Goal: Task Accomplishment & Management: Use online tool/utility

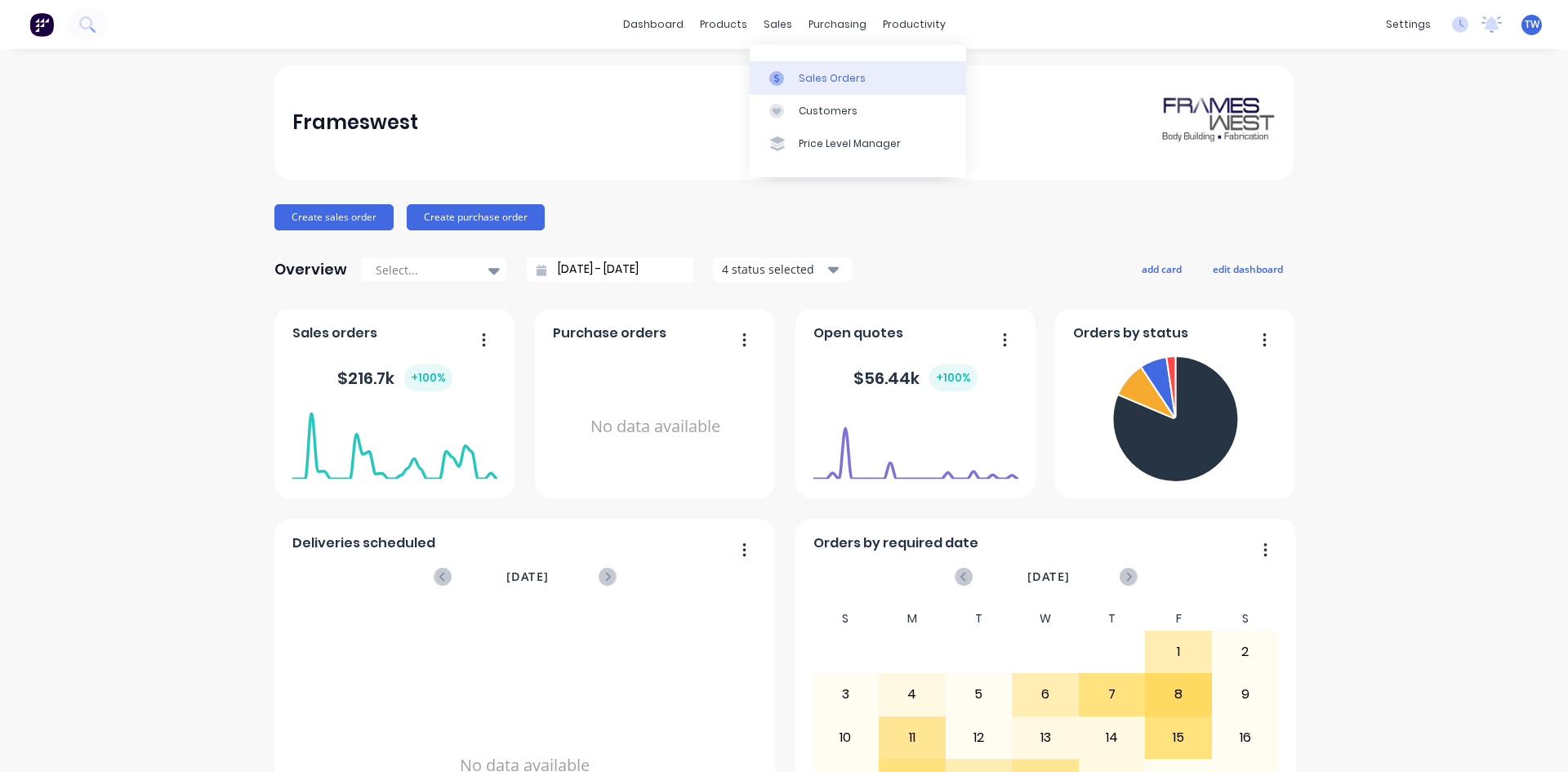
click at [812, 71] on div "Sales Orders" at bounding box center [832, 78] width 67 height 15
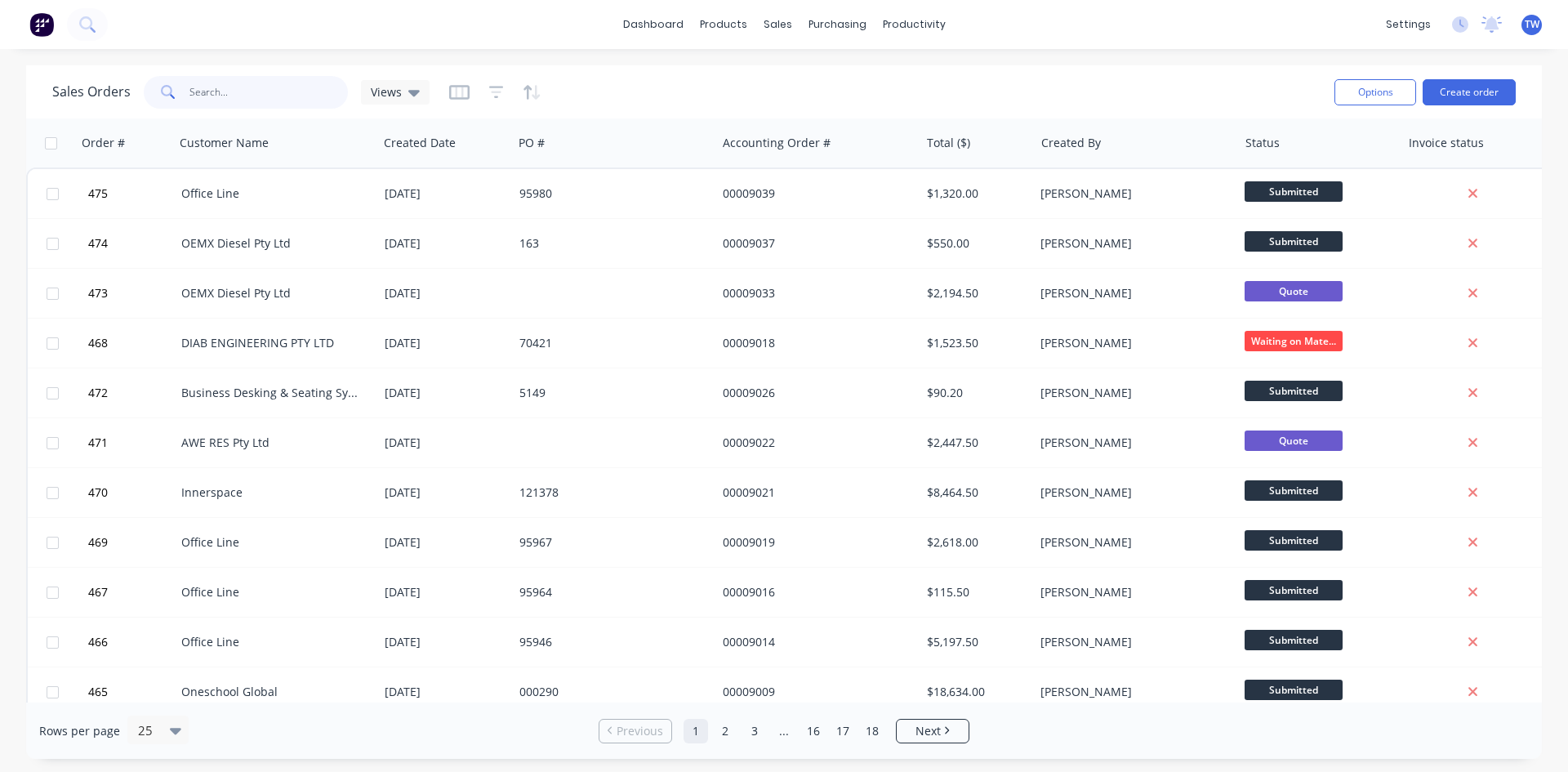
click at [227, 85] on input "text" at bounding box center [269, 92] width 160 height 33
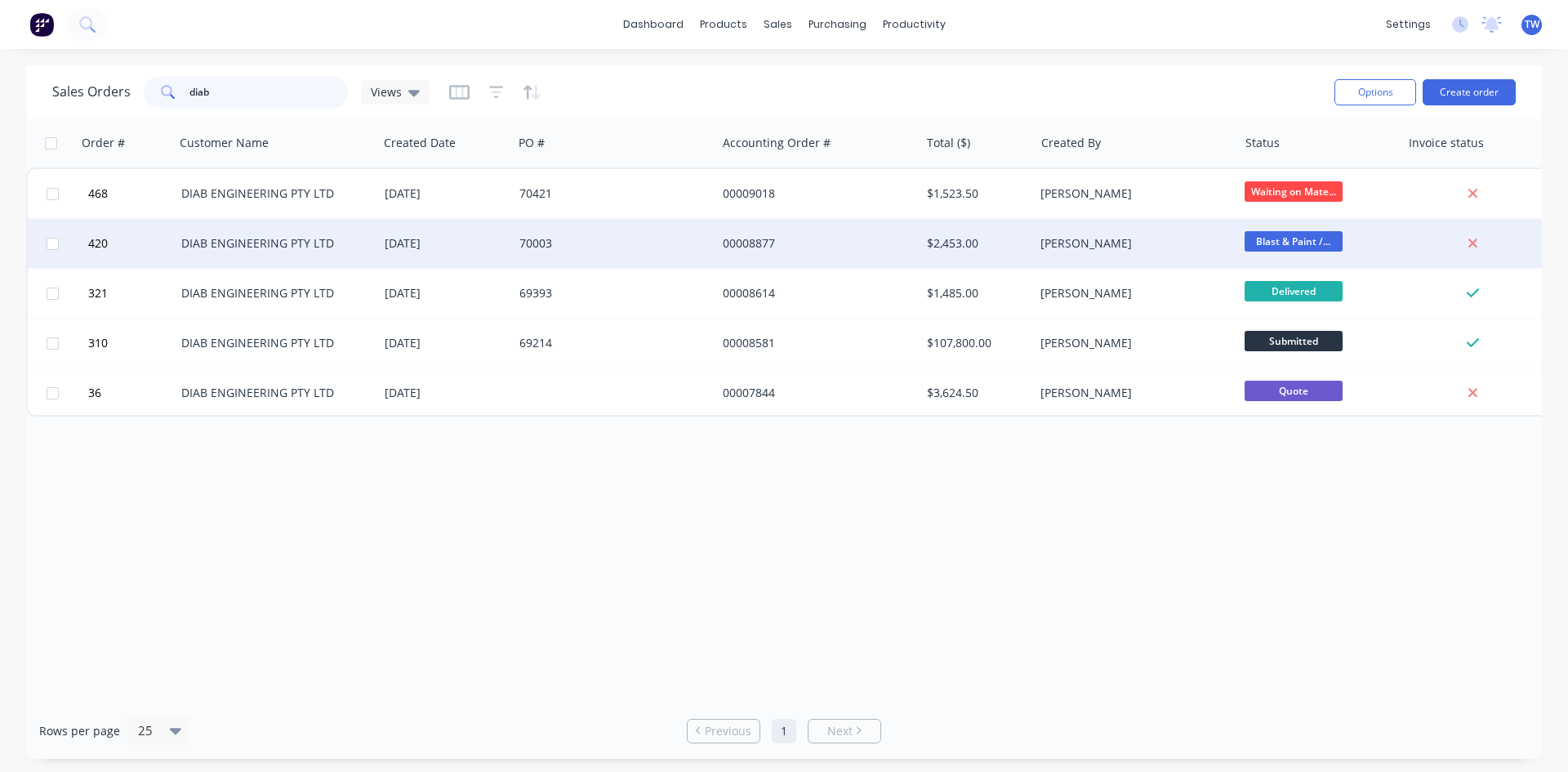
type input "diab"
click at [652, 251] on div "70003" at bounding box center [614, 243] width 204 height 49
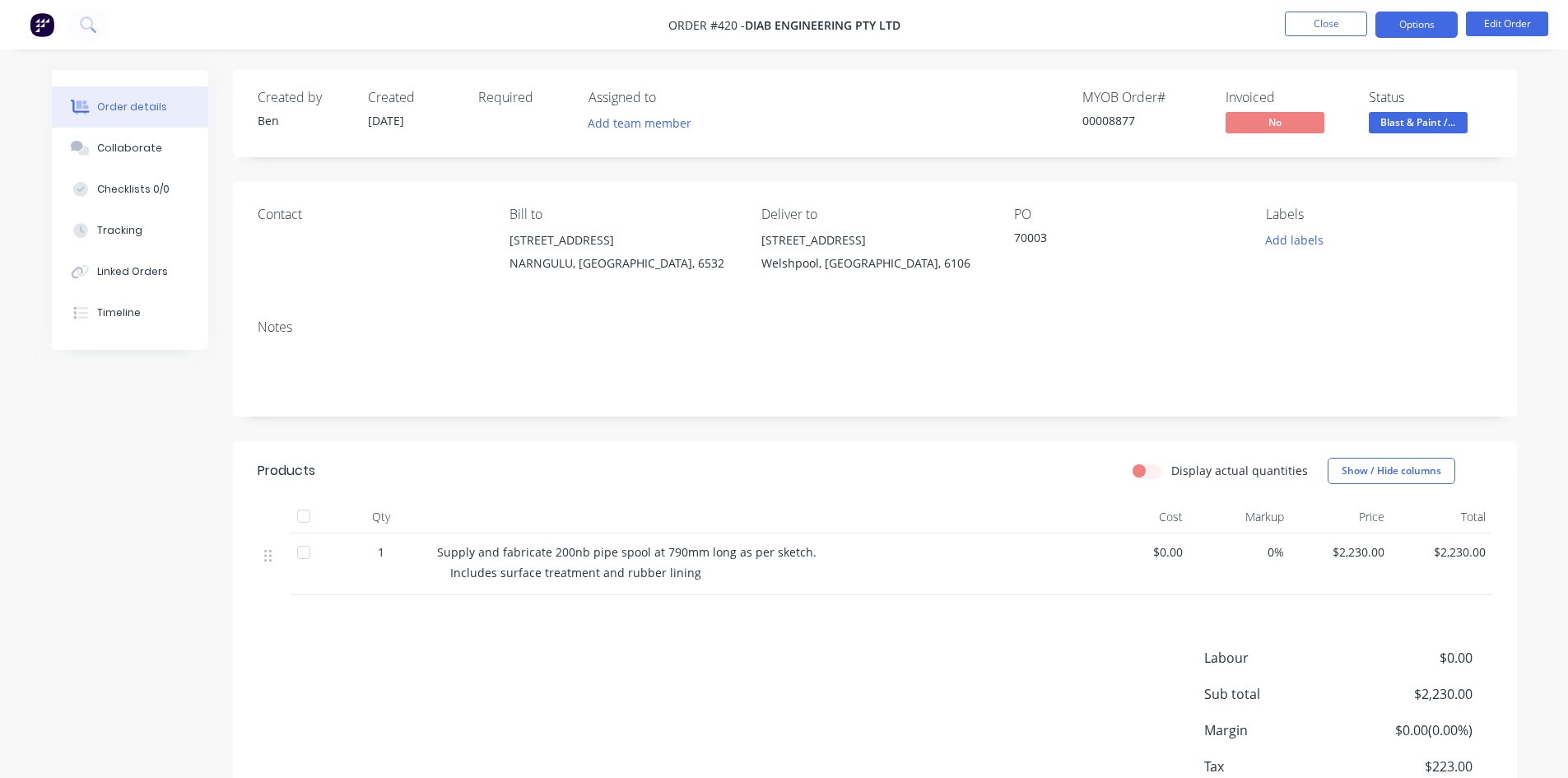
click at [1422, 27] on button "Options" at bounding box center [1417, 25] width 83 height 27
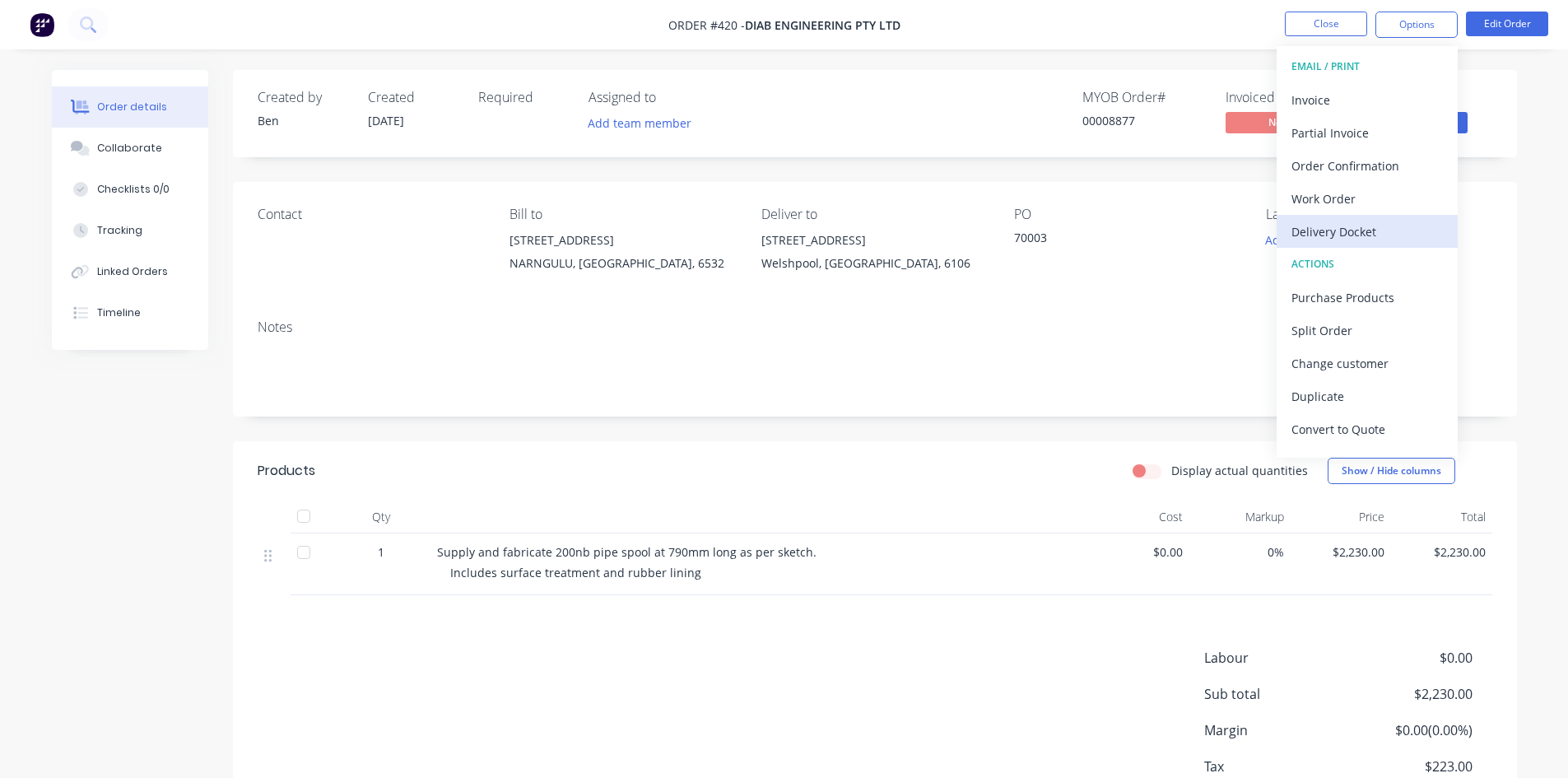
click at [1349, 227] on div "Delivery Docket" at bounding box center [1367, 231] width 152 height 24
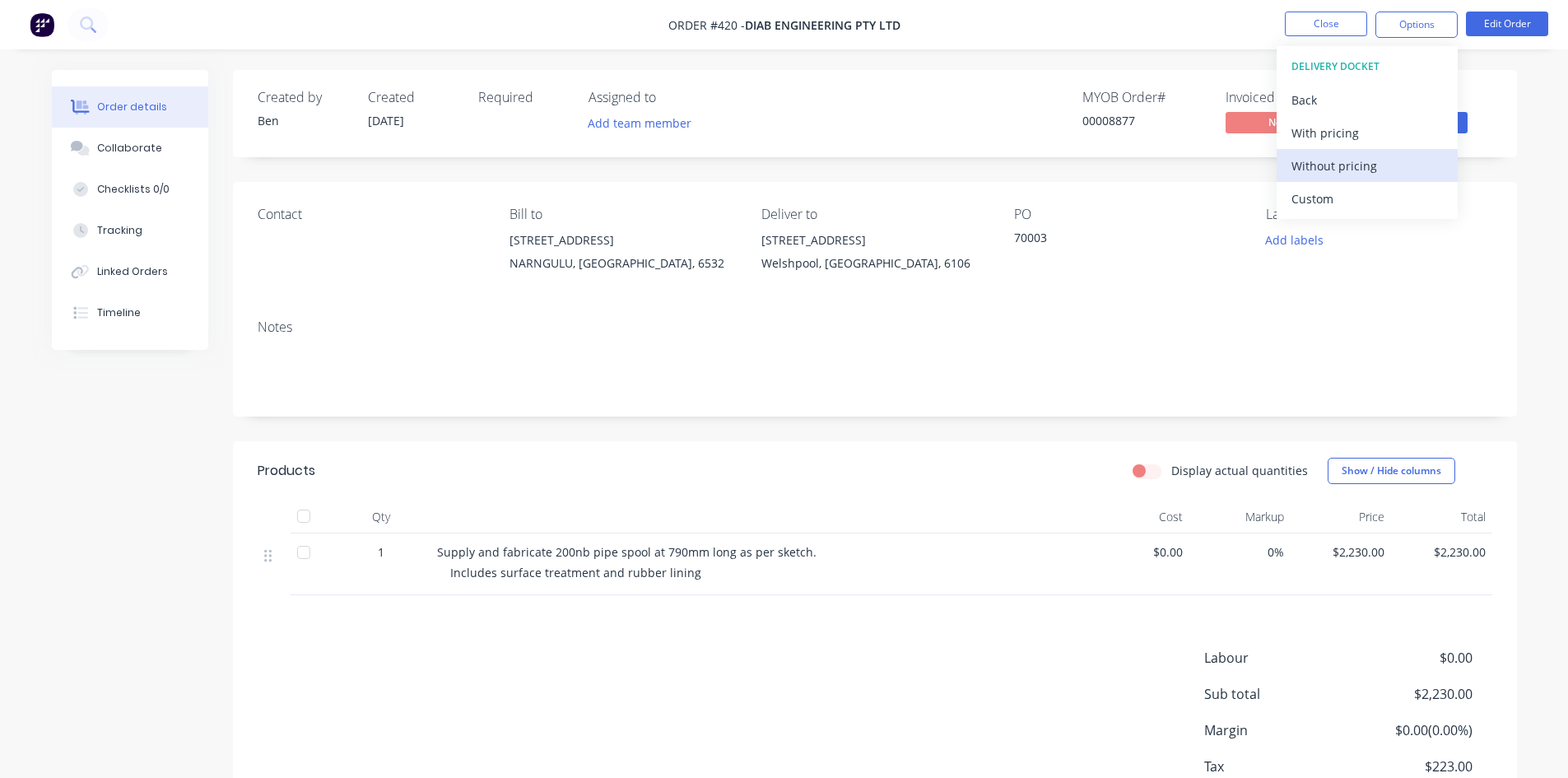
click at [1349, 170] on div "Without pricing" at bounding box center [1367, 165] width 152 height 24
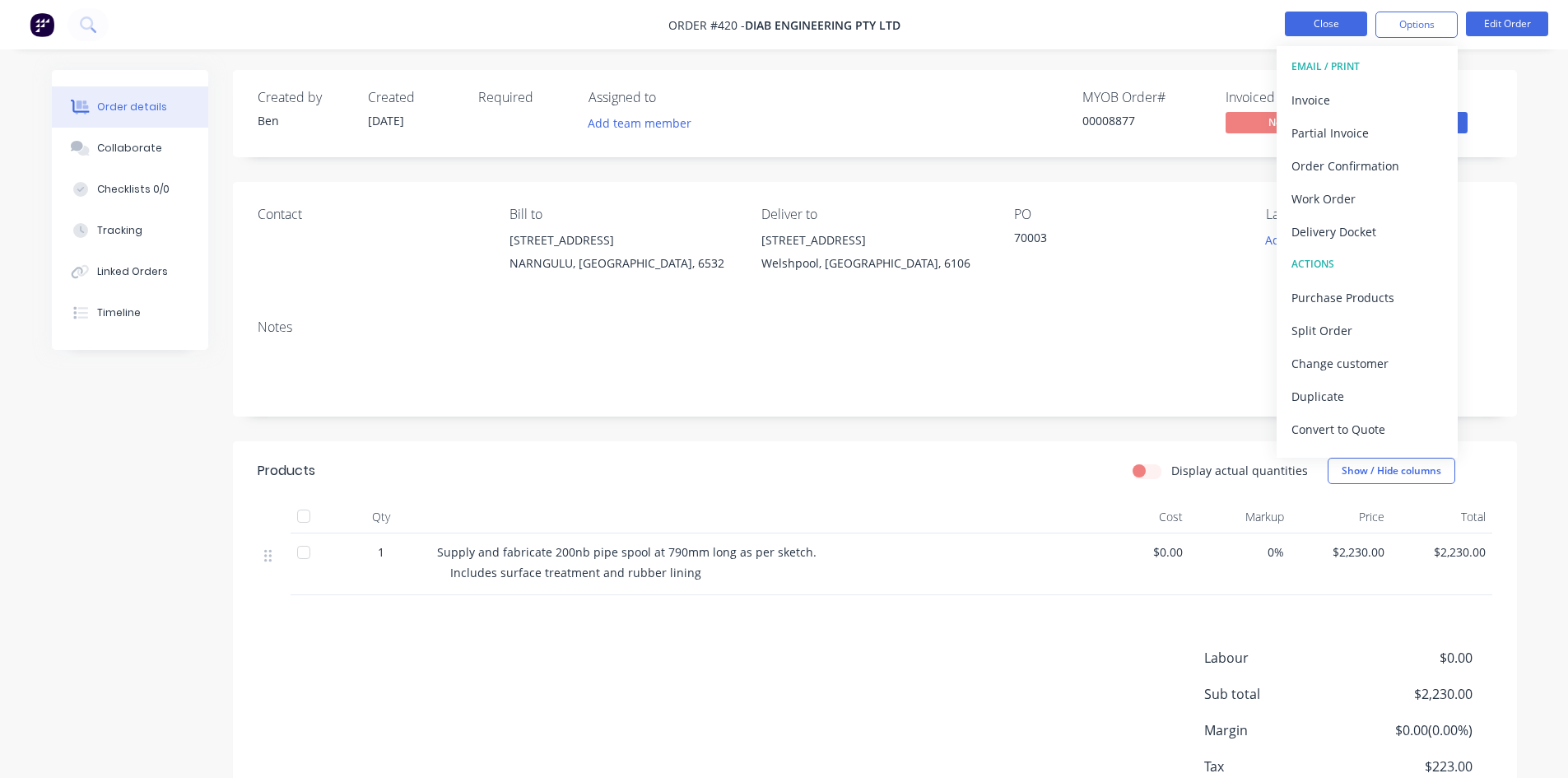
click at [1304, 17] on button "Close" at bounding box center [1326, 24] width 83 height 25
